Goal: Task Accomplishment & Management: Use online tool/utility

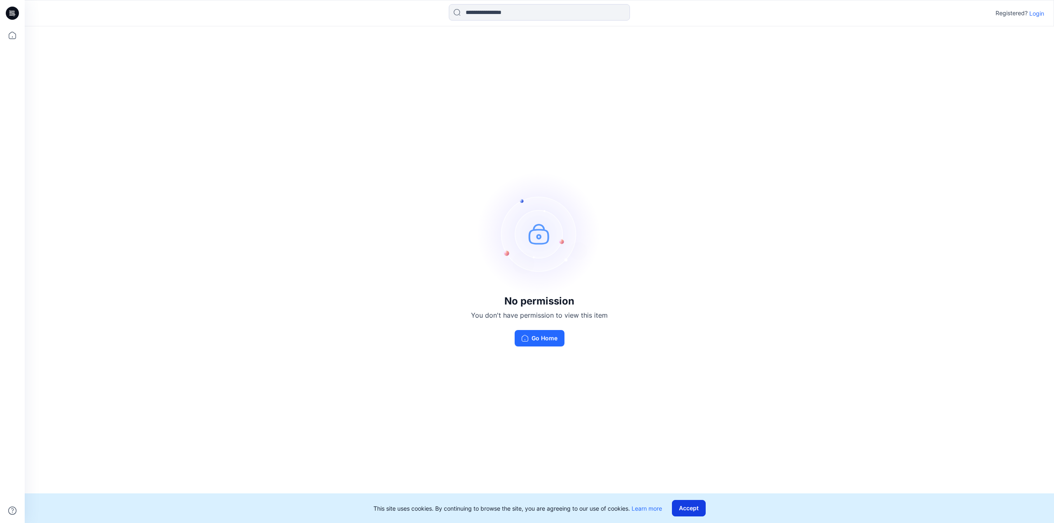
click at [691, 508] on button "Accept" at bounding box center [689, 508] width 34 height 16
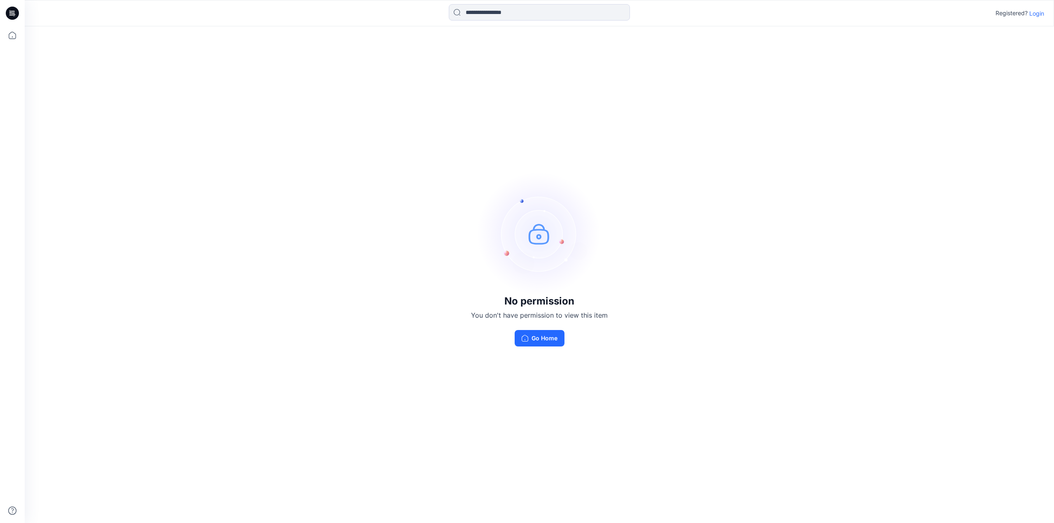
click at [1034, 15] on p "Login" at bounding box center [1036, 13] width 15 height 9
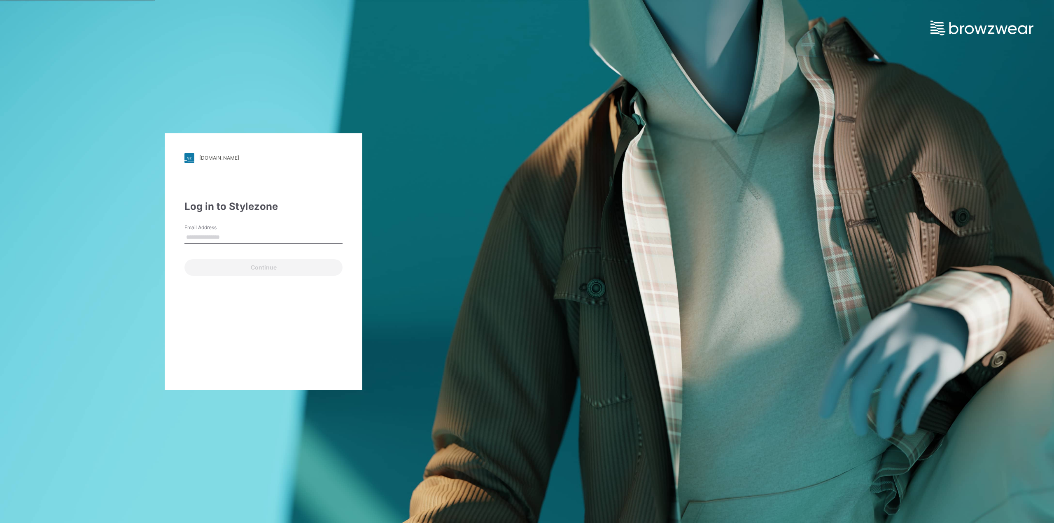
click at [210, 239] on input "Email Address" at bounding box center [263, 237] width 158 height 12
type input "*"
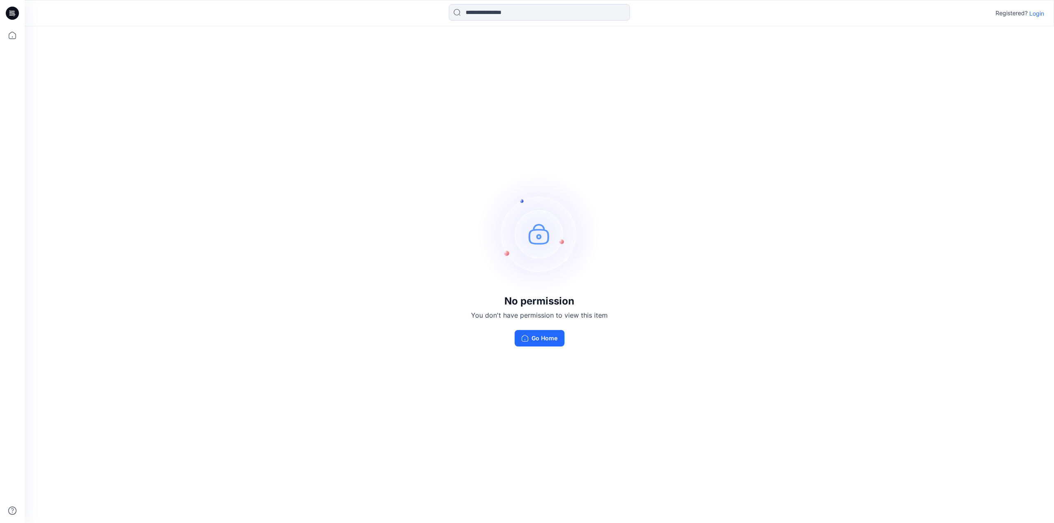
click at [1034, 12] on p "Login" at bounding box center [1036, 13] width 15 height 9
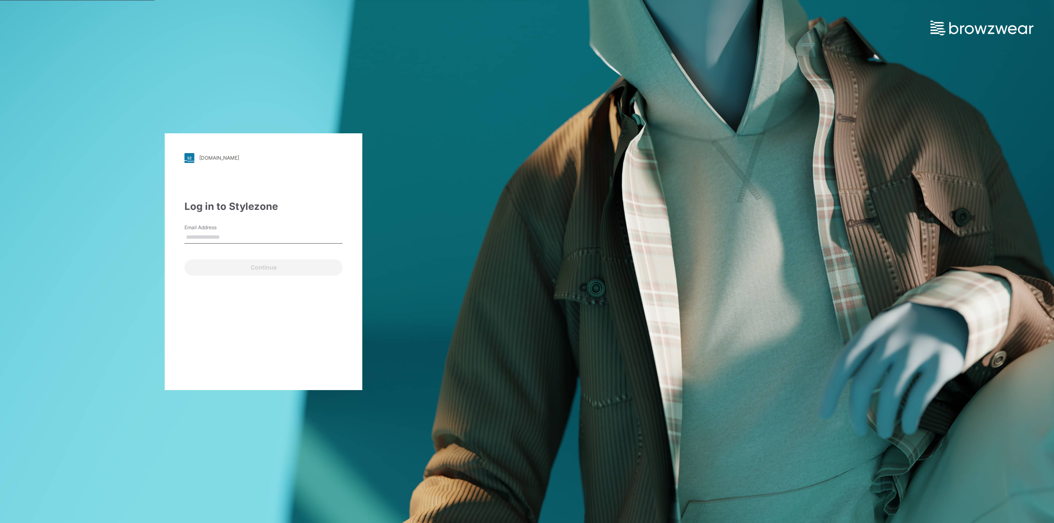
click at [202, 239] on input "Email Address" at bounding box center [263, 237] width 158 height 12
type input "**********"
click at [296, 271] on button "Continue" at bounding box center [263, 267] width 158 height 16
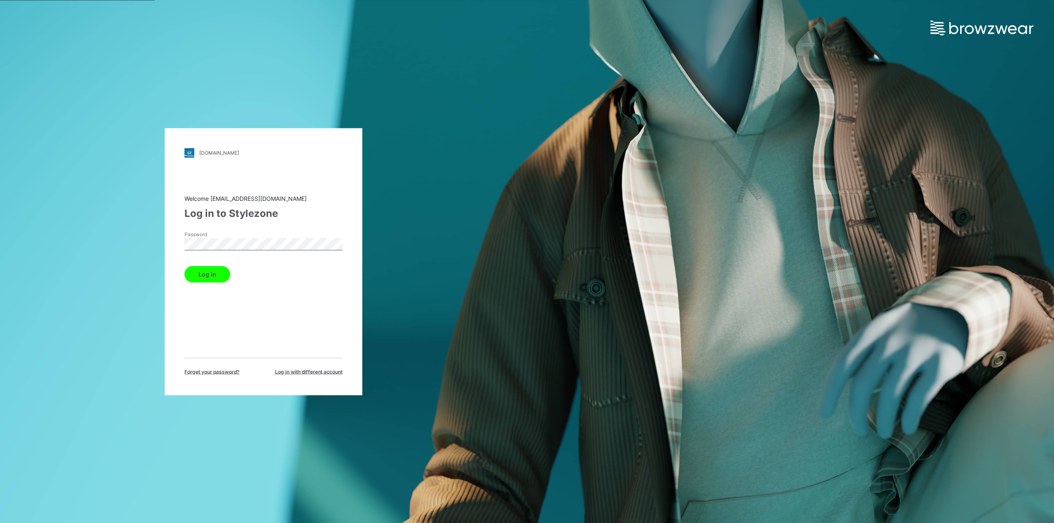
click at [209, 281] on button "Log in" at bounding box center [207, 274] width 46 height 16
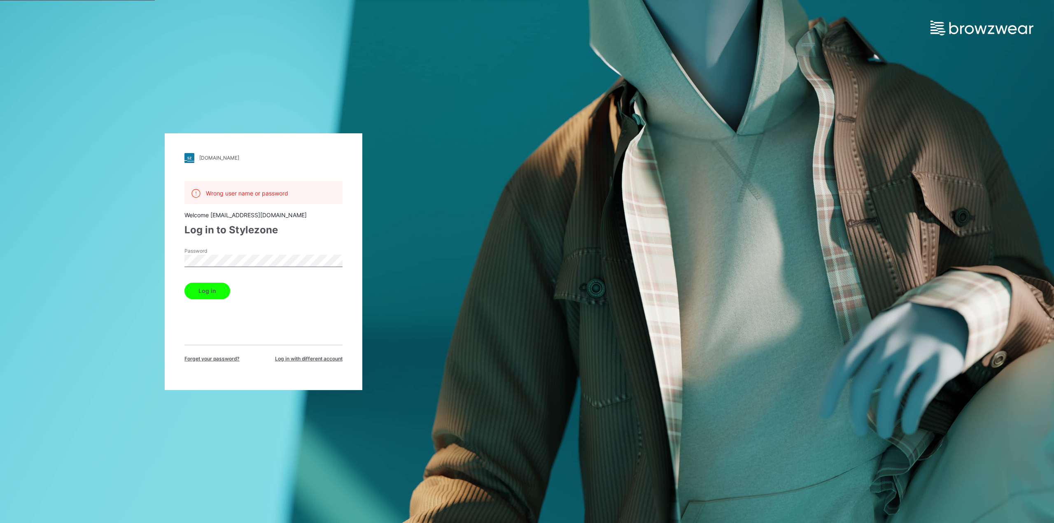
click at [223, 357] on span "Forget your password?" at bounding box center [211, 358] width 55 height 7
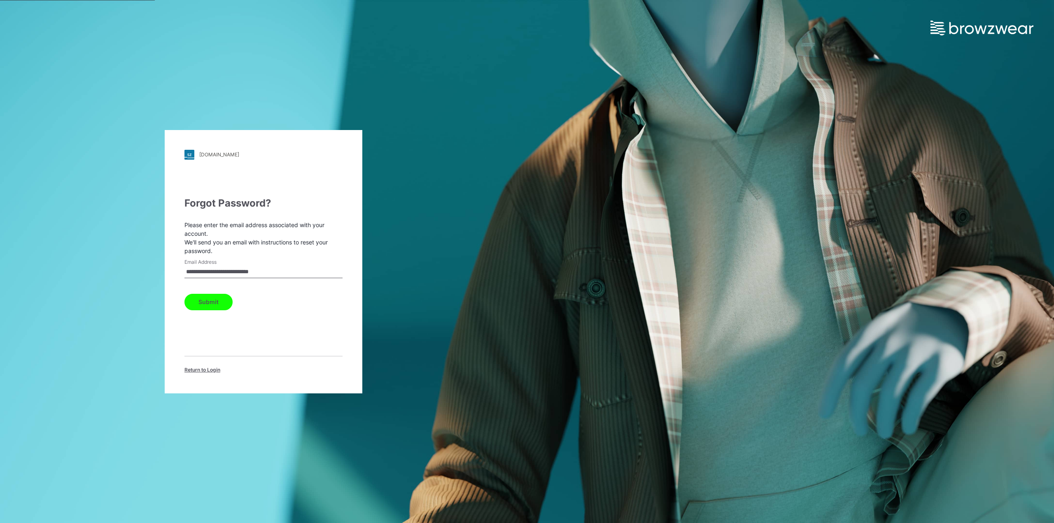
click at [216, 306] on button "Submit" at bounding box center [208, 302] width 48 height 16
click at [219, 370] on span "Return to Login" at bounding box center [202, 369] width 36 height 7
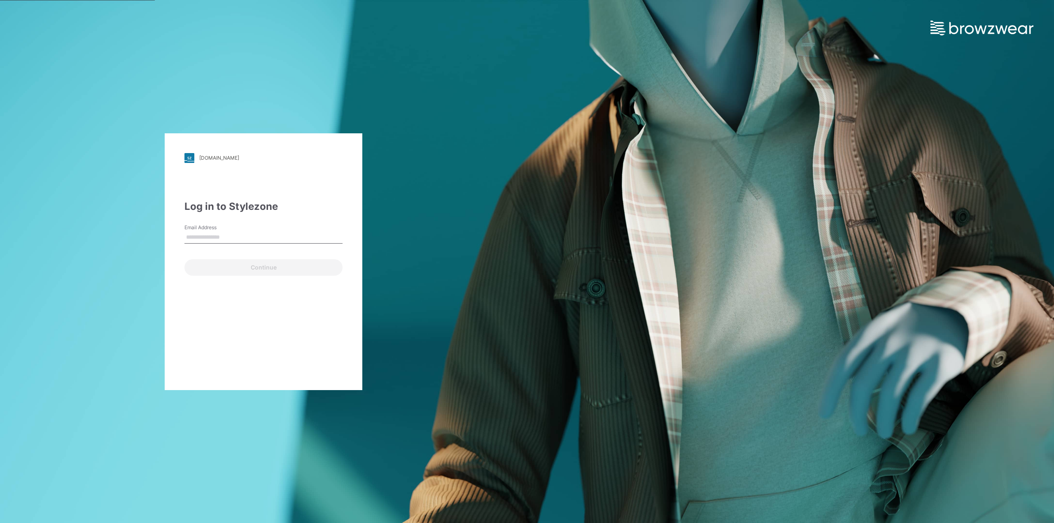
click at [200, 237] on input "Email Address" at bounding box center [263, 237] width 158 height 12
type input "**********"
click at [220, 272] on button "Continue" at bounding box center [263, 267] width 158 height 16
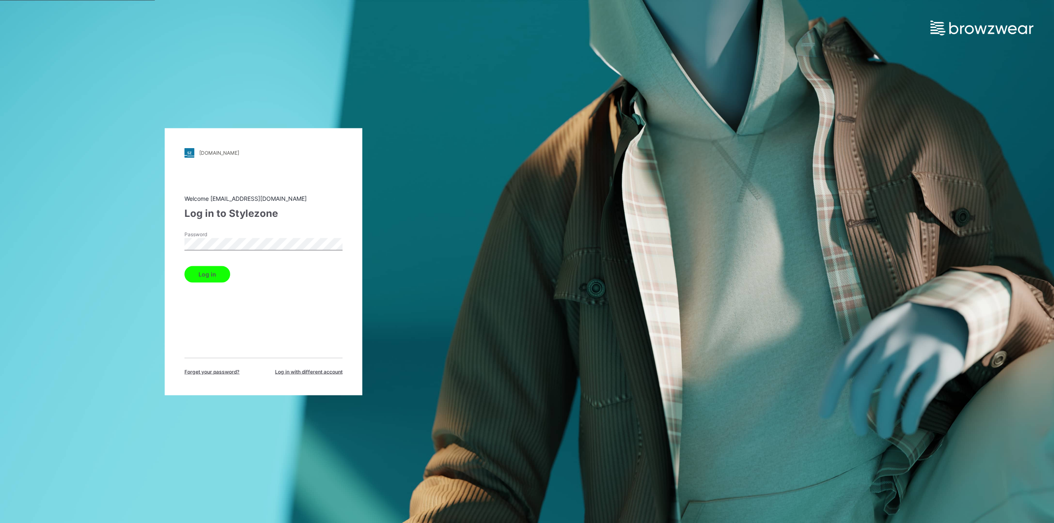
click at [184, 266] on button "Log in" at bounding box center [207, 274] width 46 height 16
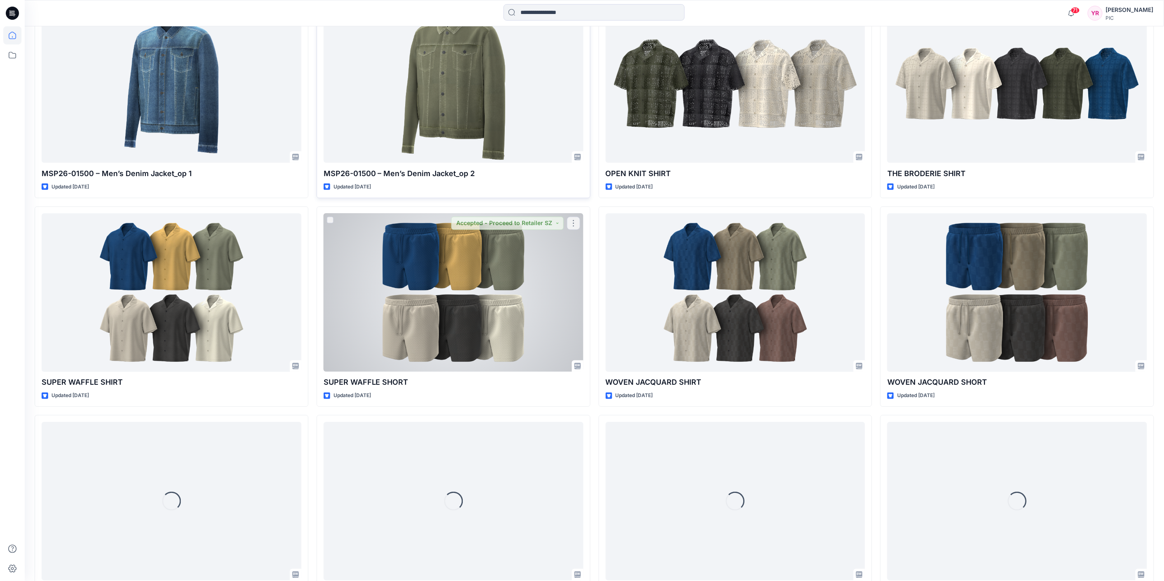
scroll to position [532, 0]
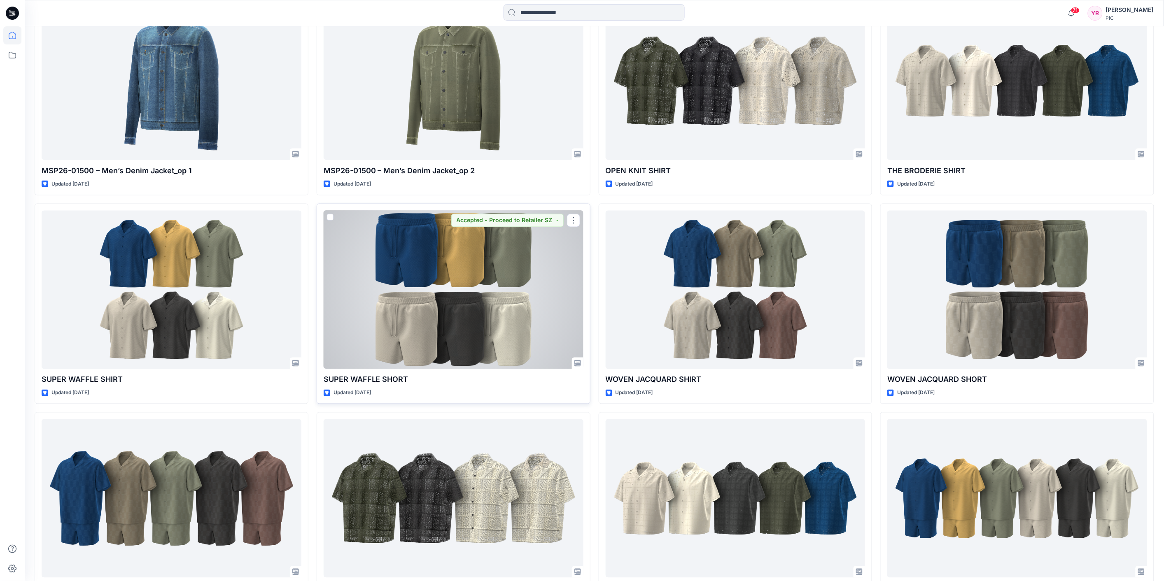
click at [495, 317] on div at bounding box center [454, 290] width 260 height 158
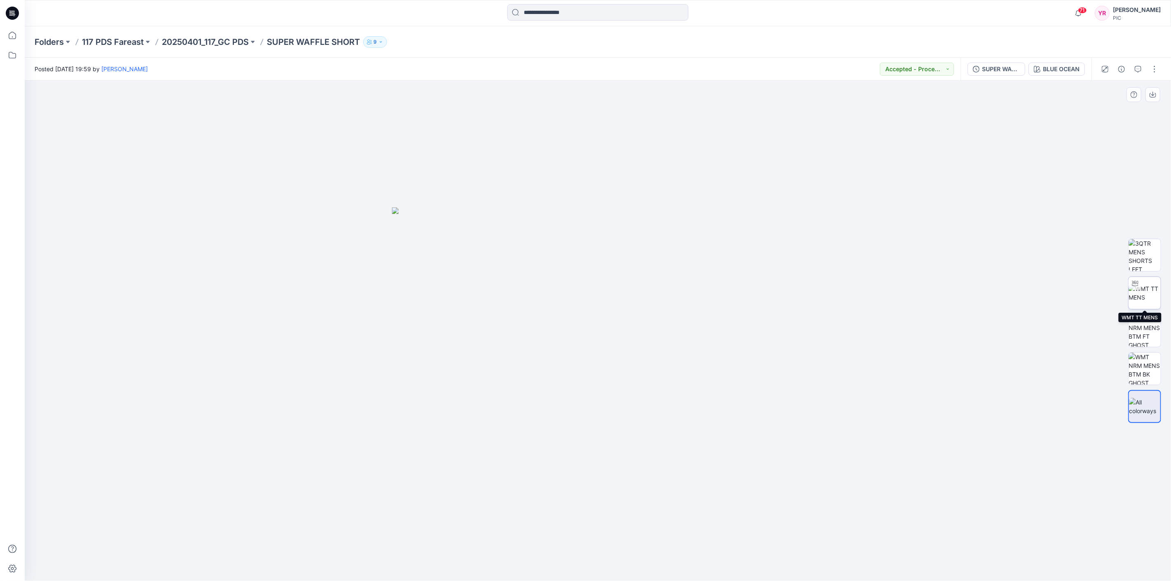
click at [1053, 296] on img at bounding box center [1144, 292] width 32 height 17
drag, startPoint x: 705, startPoint y: 553, endPoint x: 731, endPoint y: 541, distance: 28.3
click at [731, 523] on div at bounding box center [598, 331] width 1146 height 500
click at [1053, 332] on img at bounding box center [1144, 331] width 32 height 32
click at [599, 333] on img at bounding box center [598, 437] width 72 height 289
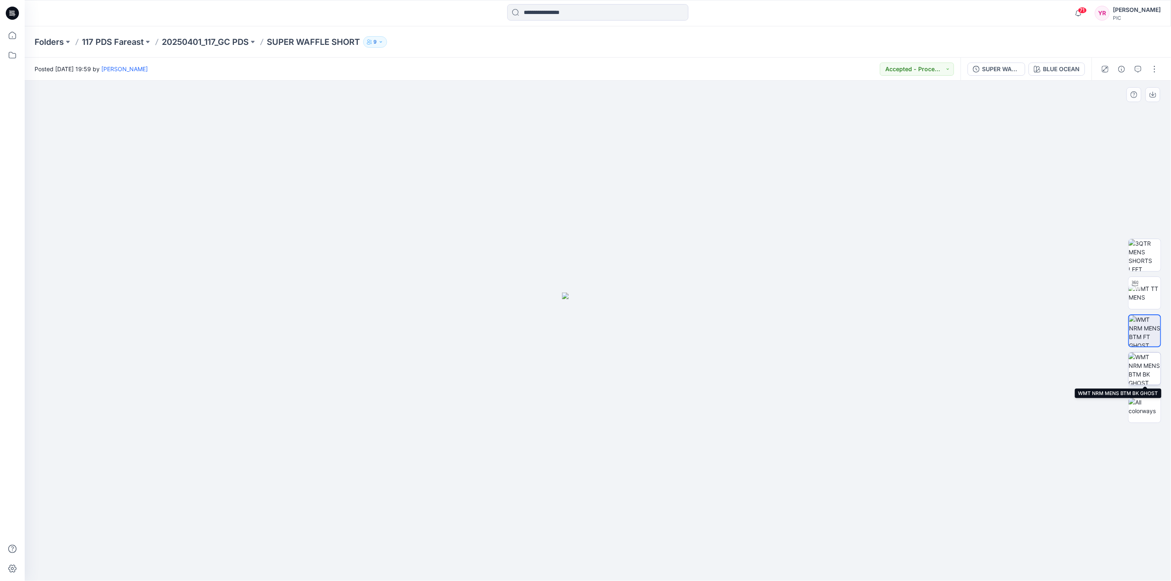
click at [1053, 366] on img at bounding box center [1144, 369] width 32 height 32
click at [1053, 255] on img at bounding box center [1144, 255] width 32 height 32
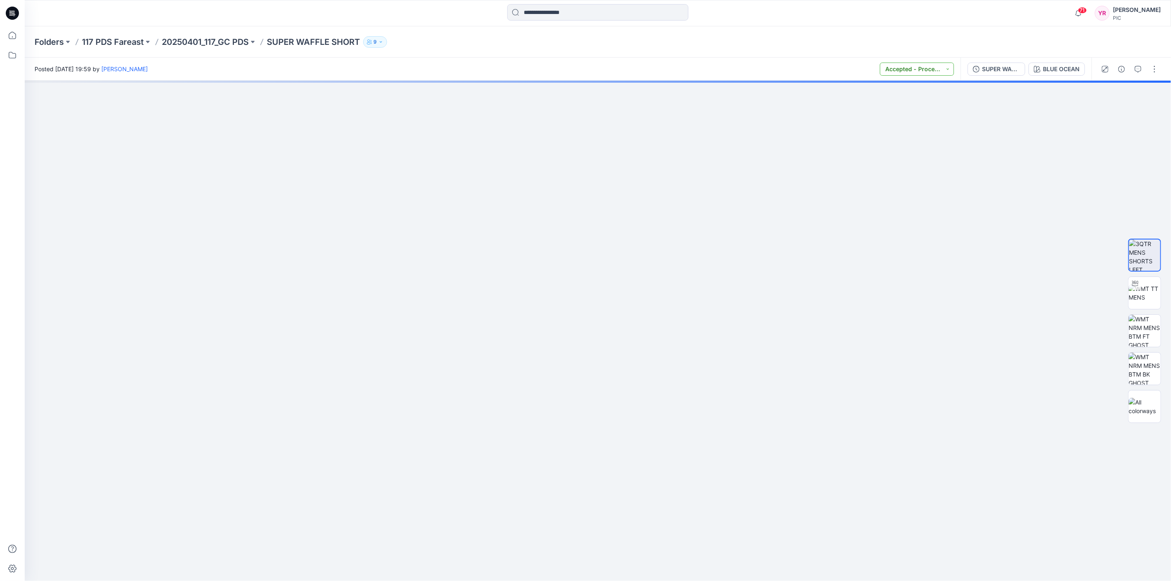
click at [948, 71] on button "Accepted - Proceed to Retailer SZ" at bounding box center [917, 69] width 74 height 13
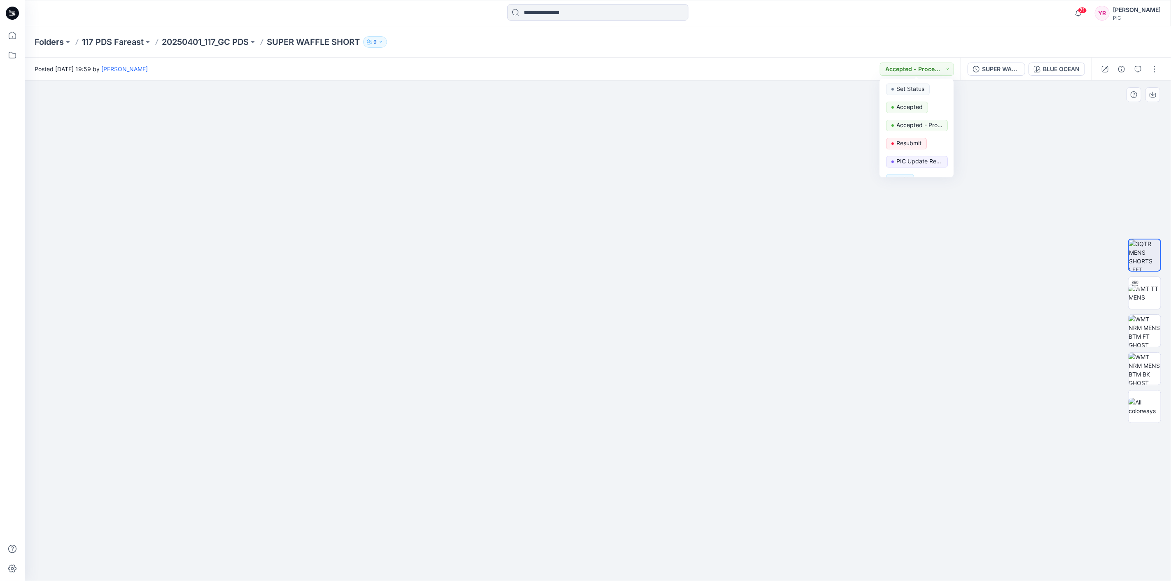
click at [945, 342] on img at bounding box center [597, 250] width 823 height 662
click at [377, 44] on p "9" at bounding box center [374, 41] width 3 height 9
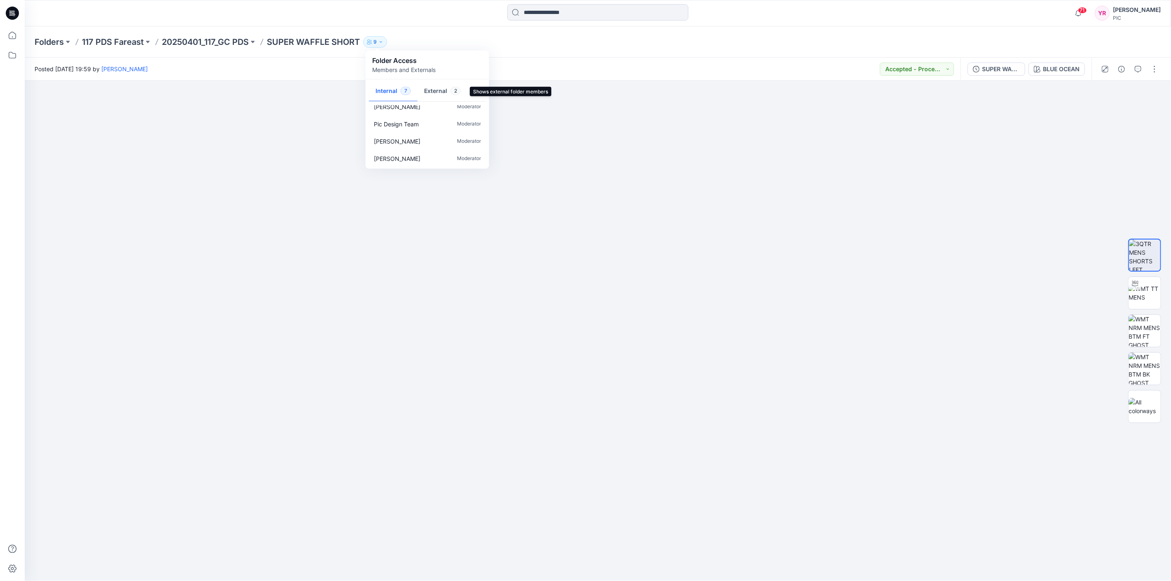
click at [435, 88] on button "External 2" at bounding box center [442, 91] width 50 height 21
click at [396, 92] on button "Internal 7" at bounding box center [393, 91] width 49 height 21
click at [303, 45] on p "SUPER WAFFLE SHORT" at bounding box center [313, 42] width 93 height 12
click at [11, 36] on icon at bounding box center [12, 35] width 18 height 18
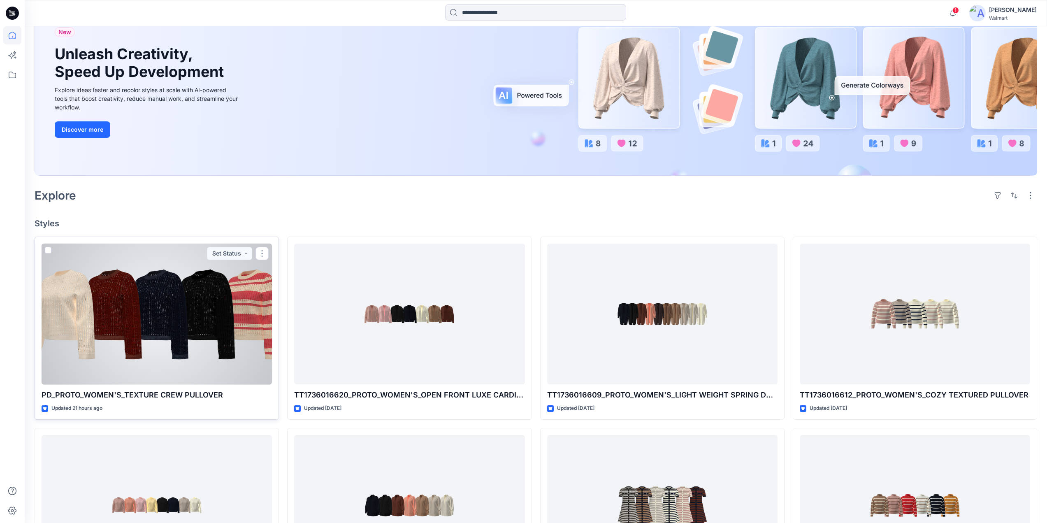
scroll to position [82, 0]
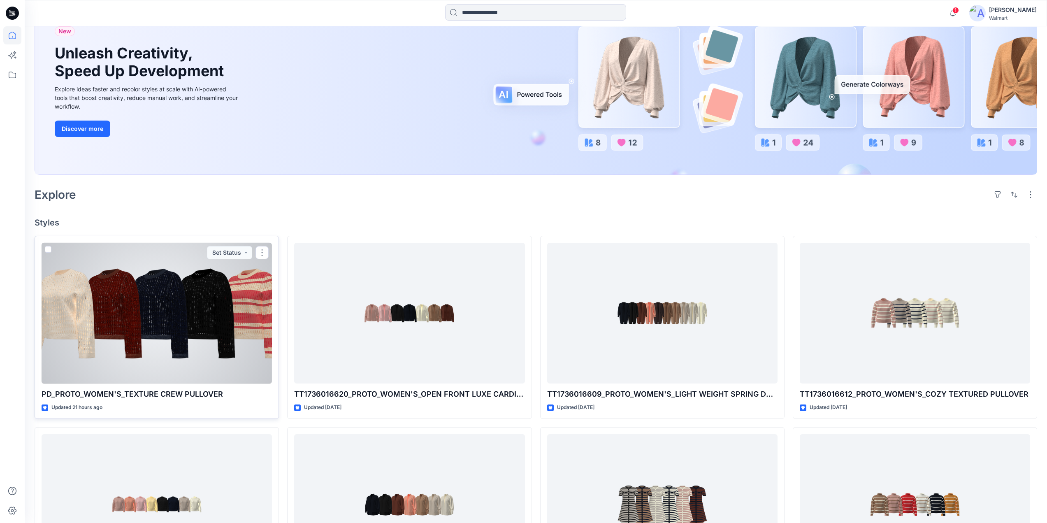
click at [207, 284] on div at bounding box center [157, 313] width 230 height 141
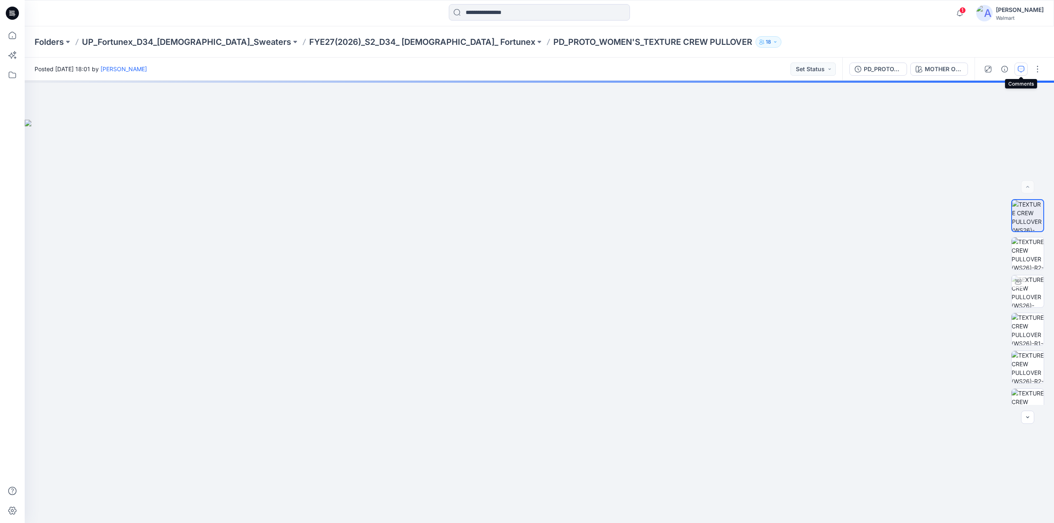
click at [1020, 66] on icon "button" at bounding box center [1020, 69] width 7 height 7
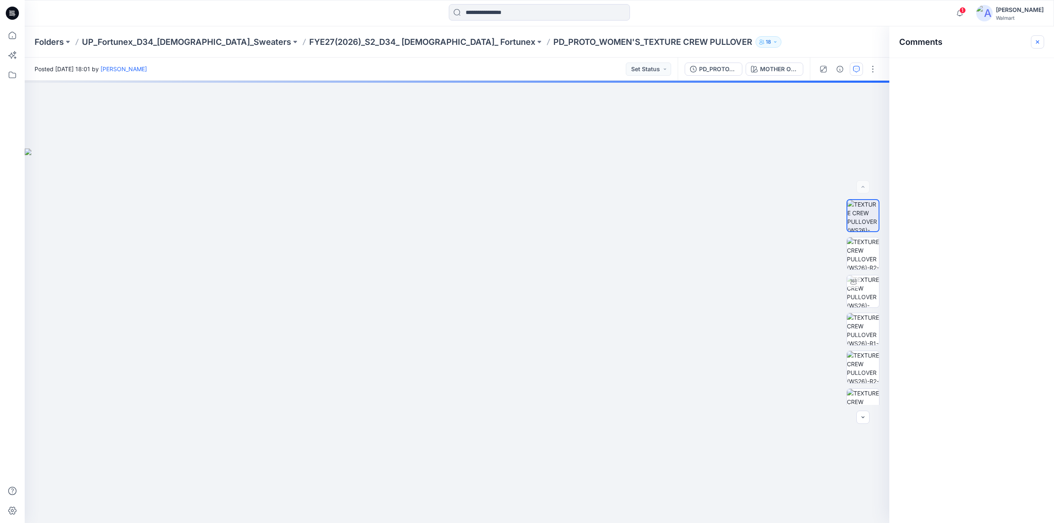
click at [1038, 42] on icon "button" at bounding box center [1037, 42] width 7 height 7
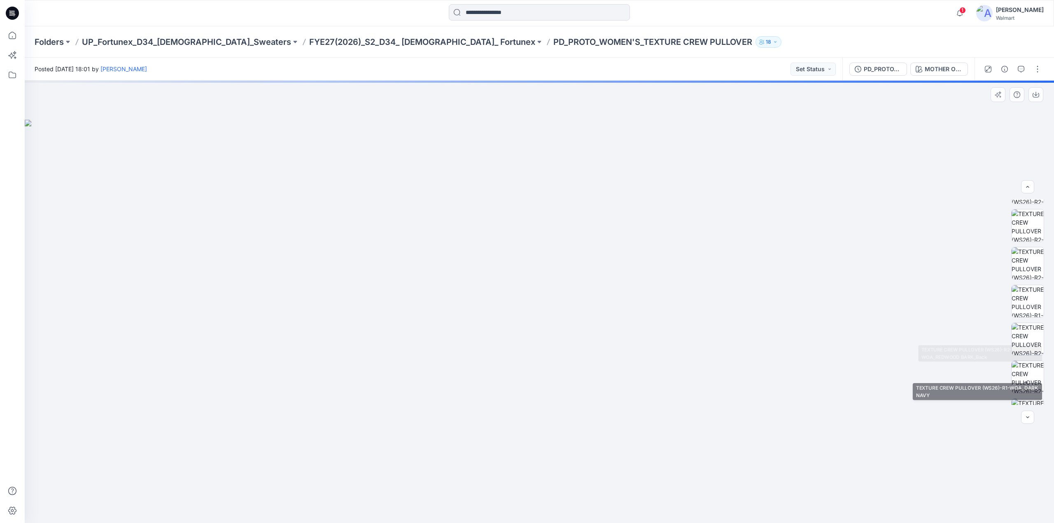
scroll to position [166, 0]
click at [1022, 157] on img at bounding box center [539, 321] width 1029 height 403
click at [898, 97] on div at bounding box center [539, 302] width 1029 height 442
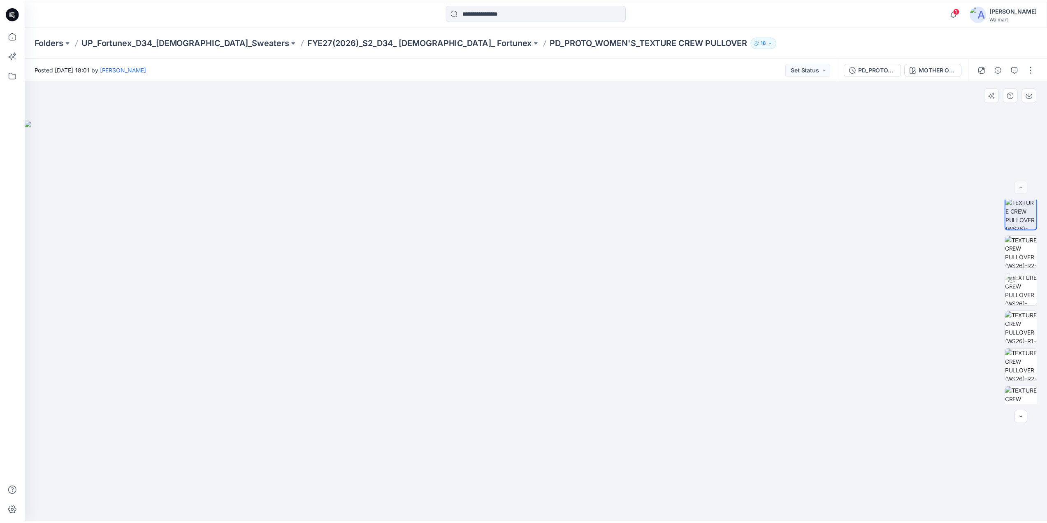
scroll to position [0, 0]
click at [13, 35] on icon at bounding box center [12, 35] width 18 height 18
